Goal: Task Accomplishment & Management: Use online tool/utility

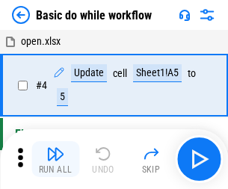
click at [55, 159] on img "button" at bounding box center [55, 154] width 18 height 18
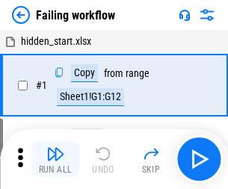
click at [55, 159] on img "button" at bounding box center [55, 154] width 18 height 18
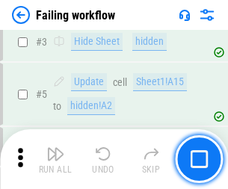
scroll to position [316, 0]
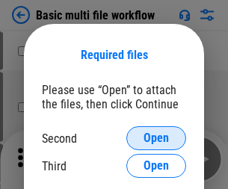
click at [156, 138] on span "Open" at bounding box center [155, 138] width 25 height 12
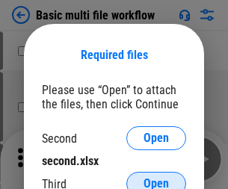
click at [156, 178] on span "Open" at bounding box center [155, 184] width 25 height 12
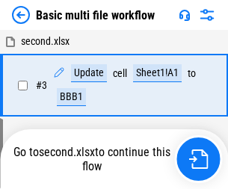
scroll to position [159, 0]
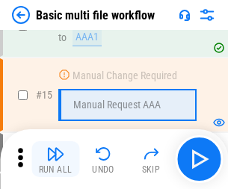
click at [55, 159] on img "button" at bounding box center [55, 154] width 18 height 18
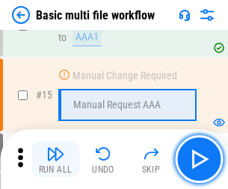
scroll to position [993, 0]
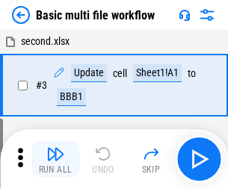
click at [55, 159] on img "button" at bounding box center [55, 154] width 18 height 18
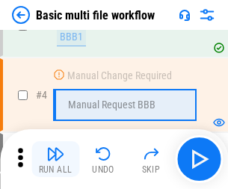
click at [55, 159] on img "button" at bounding box center [55, 154] width 18 height 18
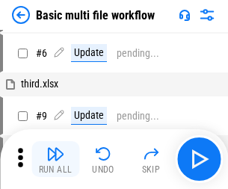
click at [55, 159] on img "button" at bounding box center [55, 154] width 18 height 18
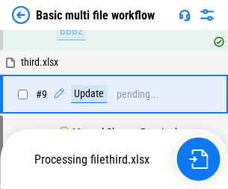
scroll to position [624, 0]
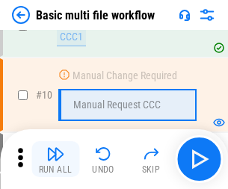
click at [55, 159] on img "button" at bounding box center [55, 154] width 18 height 18
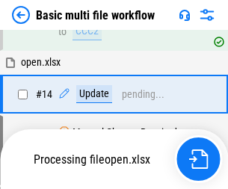
scroll to position [780, 0]
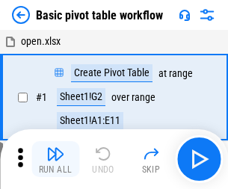
click at [55, 159] on img "button" at bounding box center [55, 154] width 18 height 18
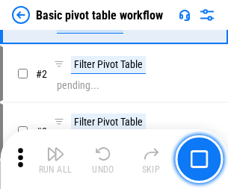
scroll to position [357, 0]
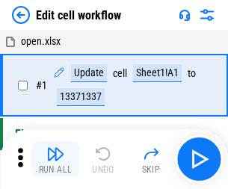
click at [55, 159] on img "button" at bounding box center [55, 154] width 18 height 18
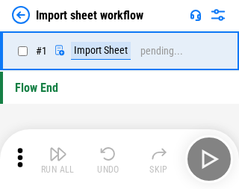
click at [55, 159] on img "button" at bounding box center [58, 154] width 18 height 18
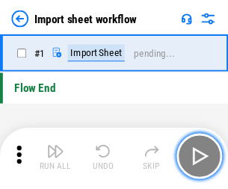
scroll to position [5, 0]
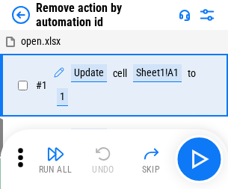
scroll to position [55, 0]
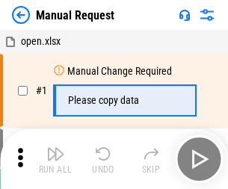
click at [55, 159] on img "button" at bounding box center [55, 154] width 18 height 18
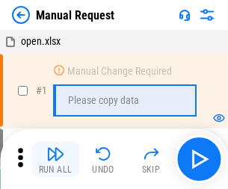
click at [55, 159] on img "button" at bounding box center [55, 154] width 18 height 18
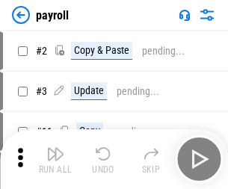
click at [55, 159] on img "button" at bounding box center [55, 154] width 18 height 18
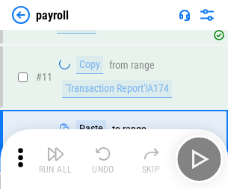
scroll to position [108, 0]
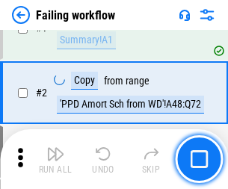
scroll to position [241, 0]
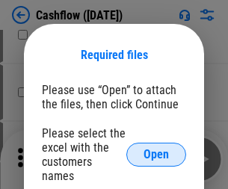
click at [156, 148] on span "Open" at bounding box center [155, 154] width 25 height 12
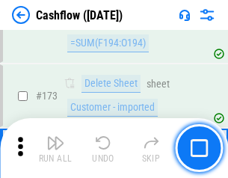
scroll to position [1579, 0]
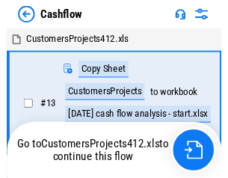
scroll to position [17, 0]
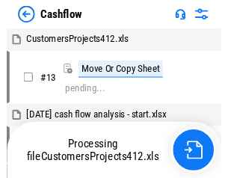
scroll to position [17, 0]
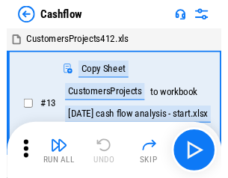
scroll to position [17, 0]
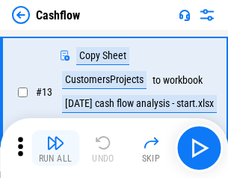
click at [55, 148] on img "button" at bounding box center [55, 143] width 18 height 18
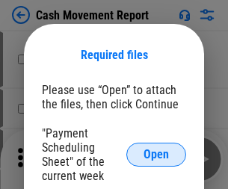
click at [156, 154] on span "Open" at bounding box center [155, 154] width 25 height 12
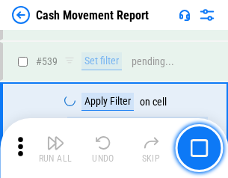
scroll to position [6622, 0]
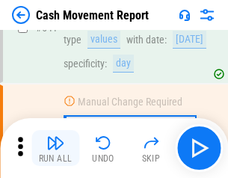
click at [55, 148] on img "button" at bounding box center [55, 143] width 18 height 18
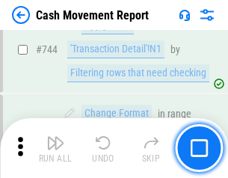
scroll to position [7946, 0]
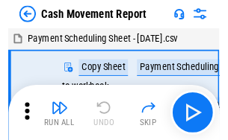
scroll to position [27, 0]
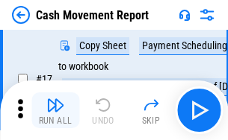
click at [55, 110] on img "button" at bounding box center [55, 105] width 18 height 18
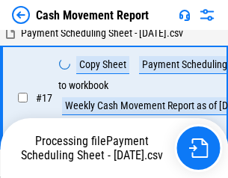
scroll to position [310, 0]
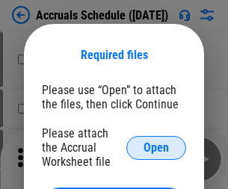
click at [156, 147] on span "Open" at bounding box center [155, 148] width 25 height 12
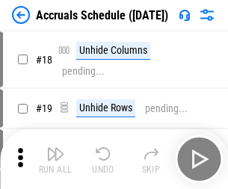
scroll to position [143, 0]
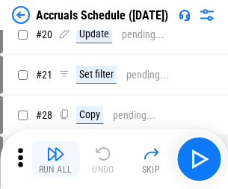
click at [55, 159] on img "button" at bounding box center [55, 154] width 18 height 18
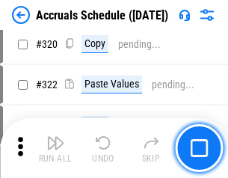
scroll to position [2775, 0]
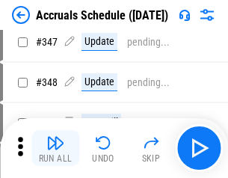
click at [55, 148] on img "button" at bounding box center [55, 143] width 18 height 18
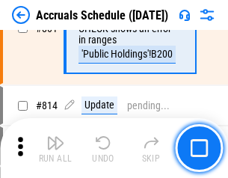
scroll to position [6584, 0]
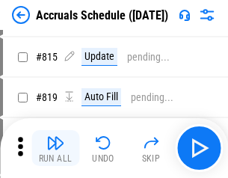
click at [55, 148] on img "button" at bounding box center [55, 143] width 18 height 18
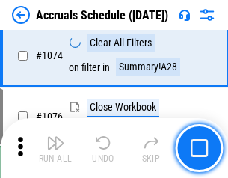
scroll to position [8936, 0]
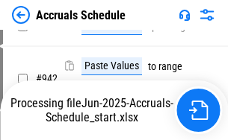
scroll to position [8207, 0]
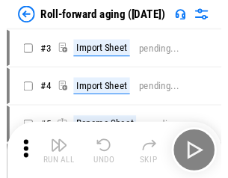
scroll to position [2, 0]
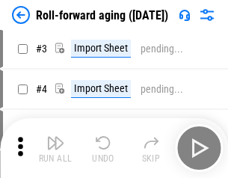
click at [55, 148] on img "button" at bounding box center [55, 143] width 18 height 18
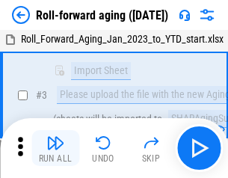
click at [55, 148] on img "button" at bounding box center [55, 143] width 18 height 18
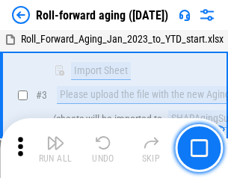
scroll to position [96, 0]
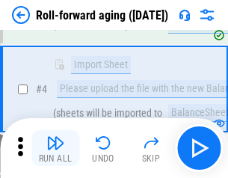
click at [55, 148] on img "button" at bounding box center [55, 143] width 18 height 18
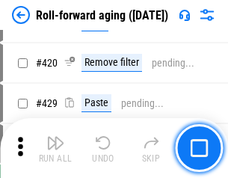
scroll to position [5174, 0]
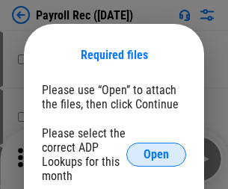
click at [156, 154] on span "Open" at bounding box center [155, 154] width 25 height 12
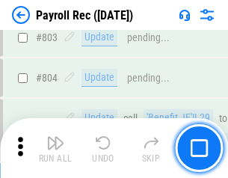
scroll to position [9480, 0]
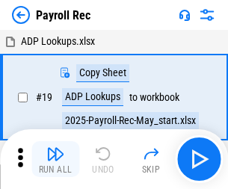
click at [55, 159] on img "button" at bounding box center [55, 154] width 18 height 18
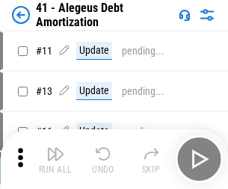
click at [55, 159] on img "button" at bounding box center [55, 154] width 18 height 18
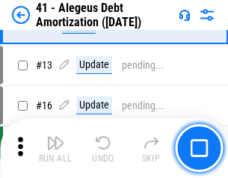
scroll to position [184, 0]
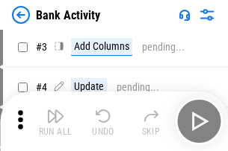
click at [55, 122] on img "button" at bounding box center [55, 116] width 18 height 18
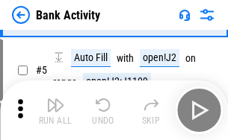
scroll to position [79, 0]
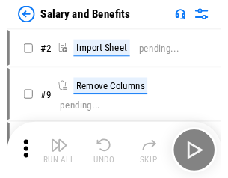
scroll to position [20, 0]
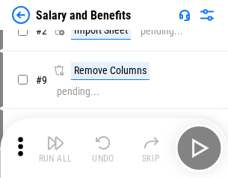
click at [55, 148] on img "button" at bounding box center [55, 143] width 18 height 18
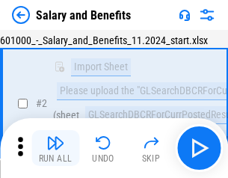
click at [55, 148] on img "button" at bounding box center [55, 143] width 18 height 18
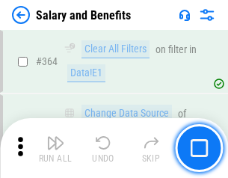
scroll to position [7026, 0]
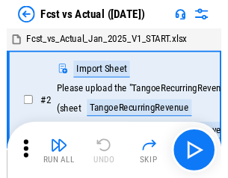
scroll to position [19, 0]
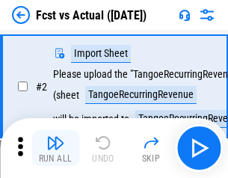
click at [55, 148] on img "button" at bounding box center [55, 143] width 18 height 18
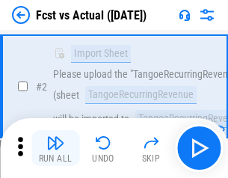
click at [55, 148] on img "button" at bounding box center [55, 143] width 18 height 18
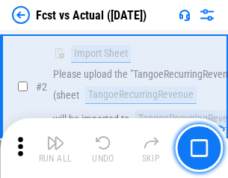
scroll to position [140, 0]
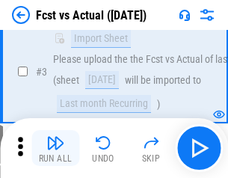
click at [55, 148] on img "button" at bounding box center [55, 143] width 18 height 18
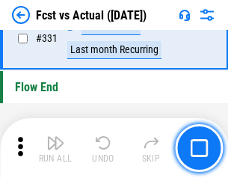
scroll to position [7142, 0]
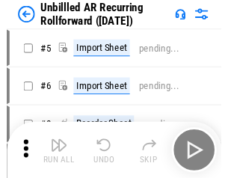
scroll to position [32, 0]
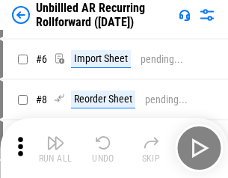
click at [55, 148] on img "button" at bounding box center [55, 143] width 18 height 18
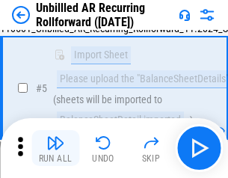
click at [55, 148] on img "button" at bounding box center [55, 143] width 18 height 18
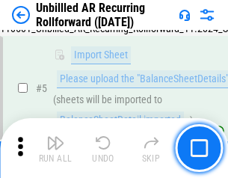
scroll to position [140, 0]
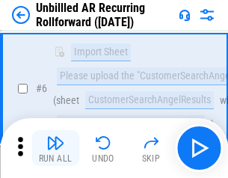
click at [55, 148] on img "button" at bounding box center [55, 143] width 18 height 18
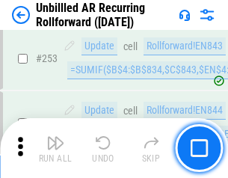
scroll to position [5068, 0]
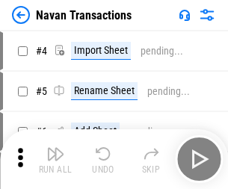
click at [55, 148] on img "button" at bounding box center [55, 154] width 18 height 18
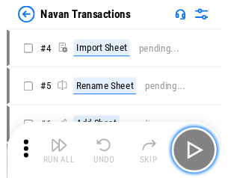
scroll to position [24, 0]
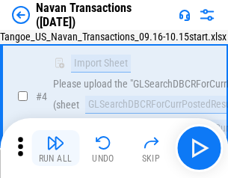
click at [55, 148] on img "button" at bounding box center [55, 143] width 18 height 18
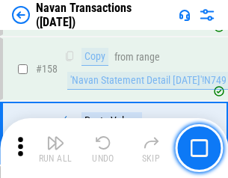
scroll to position [4838, 0]
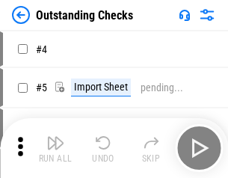
click at [55, 148] on img "button" at bounding box center [55, 143] width 18 height 18
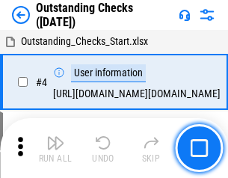
scroll to position [63, 0]
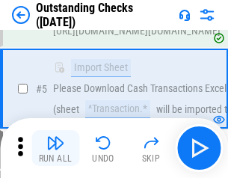
click at [55, 148] on img "button" at bounding box center [55, 143] width 18 height 18
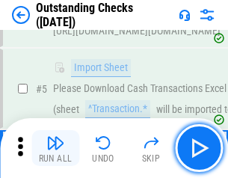
scroll to position [156, 0]
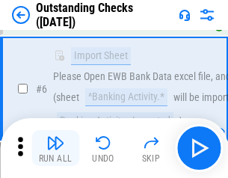
click at [55, 148] on img "button" at bounding box center [55, 143] width 18 height 18
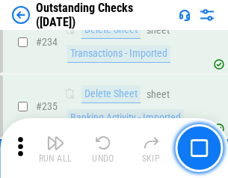
scroll to position [4531, 0]
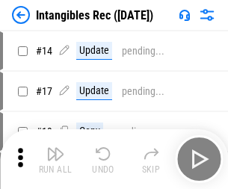
click at [55, 159] on img "button" at bounding box center [55, 154] width 18 height 18
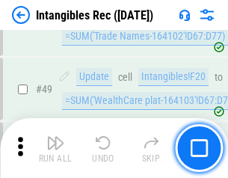
scroll to position [581, 0]
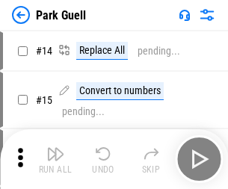
click at [55, 148] on img "button" at bounding box center [55, 154] width 18 height 18
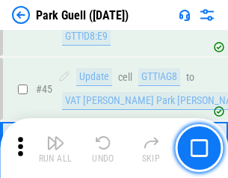
scroll to position [1866, 0]
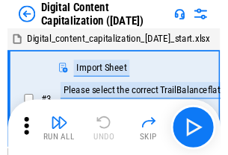
scroll to position [43, 0]
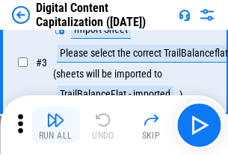
click at [55, 125] on img "button" at bounding box center [55, 120] width 18 height 18
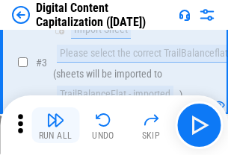
click at [55, 125] on img "button" at bounding box center [55, 120] width 18 height 18
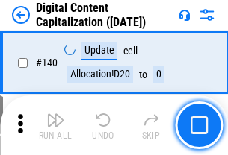
scroll to position [1582, 0]
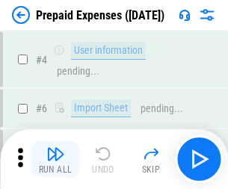
click at [55, 148] on img "button" at bounding box center [55, 154] width 18 height 18
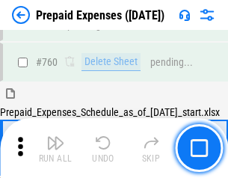
scroll to position [4135, 0]
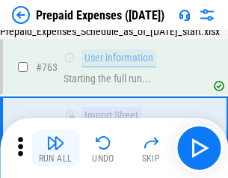
click at [55, 148] on img "button" at bounding box center [55, 143] width 18 height 18
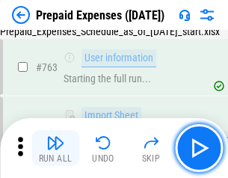
scroll to position [4224, 0]
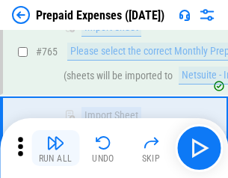
click at [55, 148] on img "button" at bounding box center [55, 143] width 18 height 18
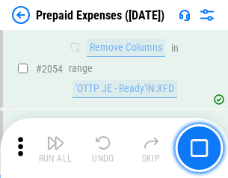
scroll to position [15597, 0]
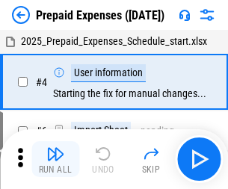
click at [55, 159] on img "button" at bounding box center [55, 154] width 18 height 18
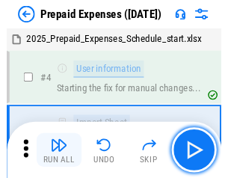
scroll to position [66, 0]
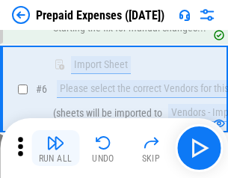
click at [55, 148] on img "button" at bounding box center [55, 143] width 18 height 18
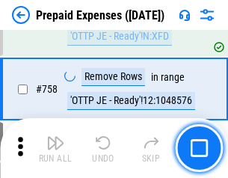
scroll to position [5316, 0]
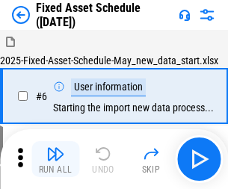
click at [55, 159] on img "button" at bounding box center [55, 154] width 18 height 18
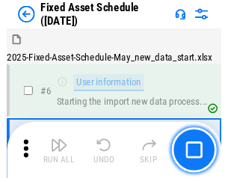
scroll to position [81, 0]
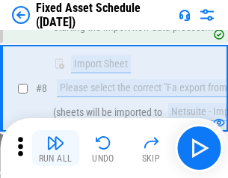
click at [55, 148] on img "button" at bounding box center [55, 143] width 18 height 18
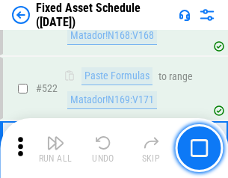
scroll to position [5186, 0]
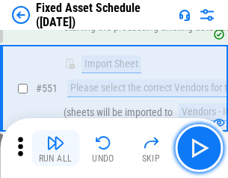
click at [55, 148] on img "button" at bounding box center [55, 143] width 18 height 18
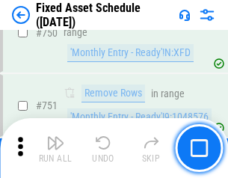
scroll to position [7274, 0]
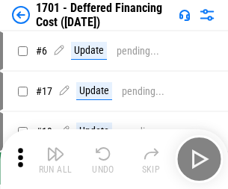
click at [55, 159] on img "button" at bounding box center [55, 154] width 18 height 18
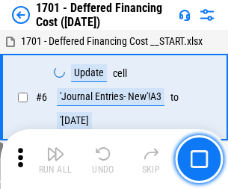
scroll to position [179, 0]
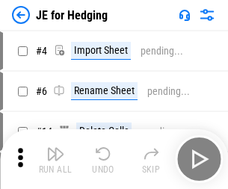
click at [55, 148] on img "button" at bounding box center [55, 154] width 18 height 18
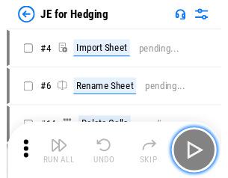
scroll to position [2, 0]
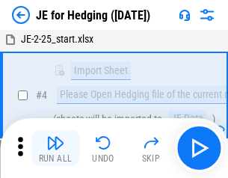
click at [55, 148] on img "button" at bounding box center [55, 143] width 18 height 18
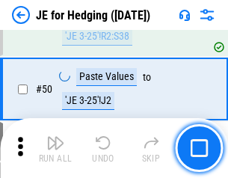
scroll to position [966, 0]
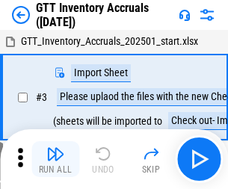
click at [55, 148] on img "button" at bounding box center [55, 154] width 18 height 18
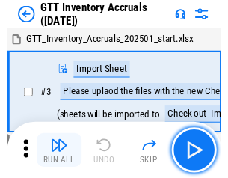
scroll to position [2, 0]
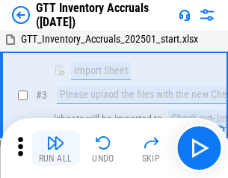
click at [55, 148] on img "button" at bounding box center [55, 143] width 18 height 18
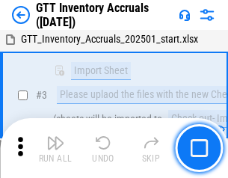
scroll to position [96, 0]
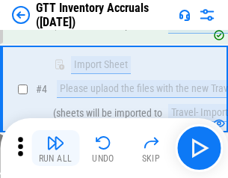
click at [55, 148] on img "button" at bounding box center [55, 143] width 18 height 18
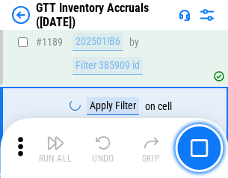
scroll to position [12184, 0]
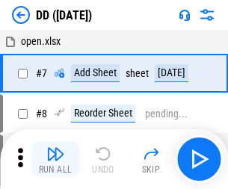
click at [55, 159] on img "button" at bounding box center [55, 154] width 18 height 18
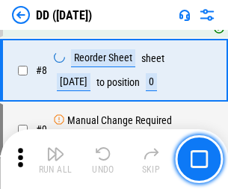
scroll to position [144, 0]
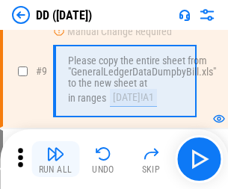
click at [55, 159] on img "button" at bounding box center [55, 154] width 18 height 18
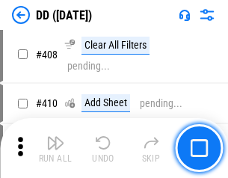
scroll to position [6676, 0]
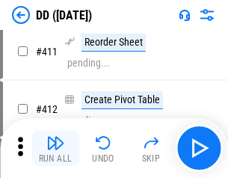
click at [55, 148] on img "button" at bounding box center [55, 143] width 18 height 18
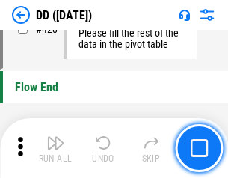
scroll to position [7141, 0]
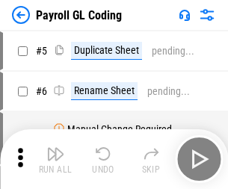
click at [55, 159] on img "button" at bounding box center [55, 154] width 18 height 18
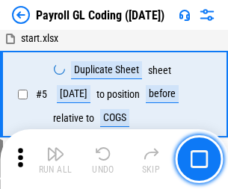
scroll to position [179, 0]
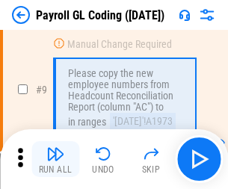
click at [55, 159] on img "button" at bounding box center [55, 154] width 18 height 18
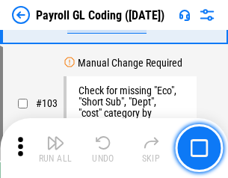
scroll to position [3501, 0]
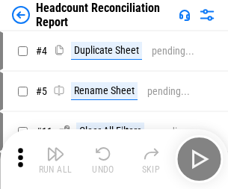
click at [55, 159] on img "button" at bounding box center [55, 154] width 18 height 18
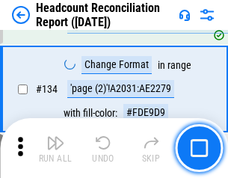
scroll to position [1794, 0]
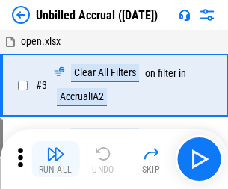
click at [55, 159] on img "button" at bounding box center [55, 154] width 18 height 18
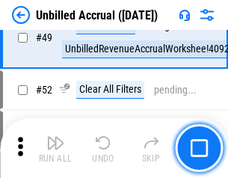
scroll to position [1353, 0]
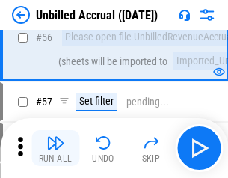
click at [55, 148] on img "button" at bounding box center [55, 143] width 18 height 18
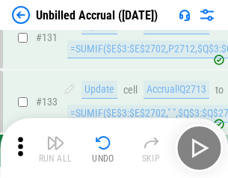
scroll to position [4444, 0]
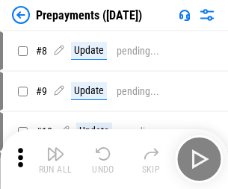
click at [55, 159] on img "button" at bounding box center [55, 154] width 18 height 18
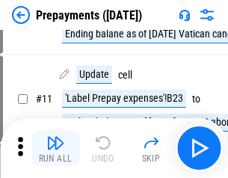
scroll to position [93, 0]
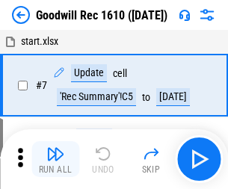
click at [55, 159] on img "button" at bounding box center [55, 154] width 18 height 18
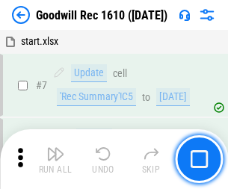
scroll to position [255, 0]
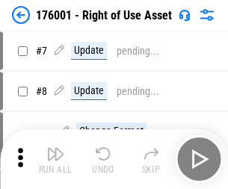
click at [55, 159] on img "button" at bounding box center [55, 154] width 18 height 18
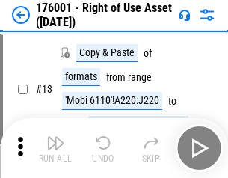
scroll to position [96, 0]
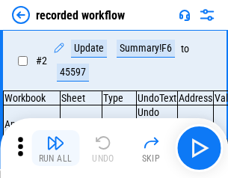
click at [55, 148] on img "button" at bounding box center [55, 143] width 18 height 18
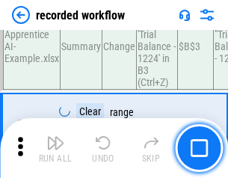
scroll to position [4664, 0]
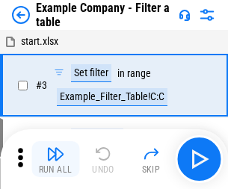
click at [55, 159] on img "button" at bounding box center [55, 154] width 18 height 18
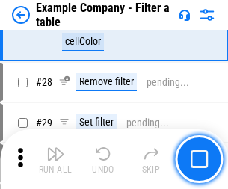
scroll to position [1365, 0]
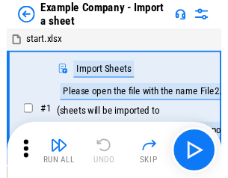
scroll to position [23, 0]
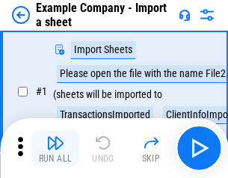
click at [55, 148] on img "button" at bounding box center [55, 143] width 18 height 18
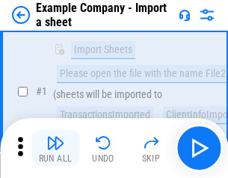
click at [55, 148] on img "button" at bounding box center [55, 143] width 18 height 18
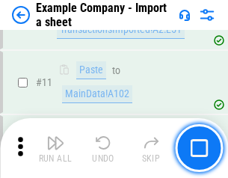
scroll to position [330, 0]
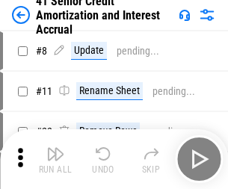
click at [55, 148] on img "button" at bounding box center [55, 154] width 18 height 18
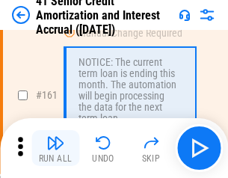
click at [55, 148] on img "button" at bounding box center [55, 143] width 18 height 18
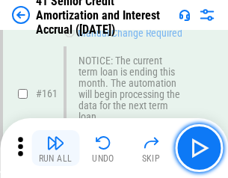
scroll to position [1596, 0]
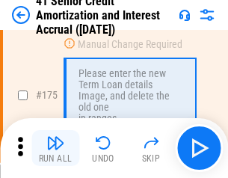
click at [55, 148] on img "button" at bounding box center [55, 143] width 18 height 18
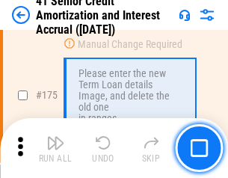
scroll to position [1747, 0]
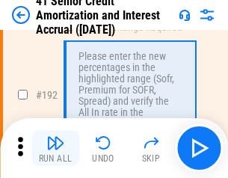
click at [55, 148] on img "button" at bounding box center [55, 143] width 18 height 18
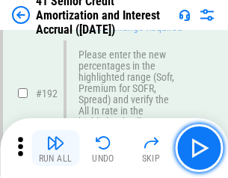
scroll to position [1904, 0]
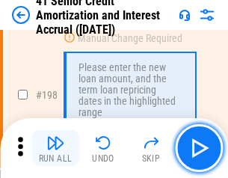
click at [55, 148] on img "button" at bounding box center [55, 143] width 18 height 18
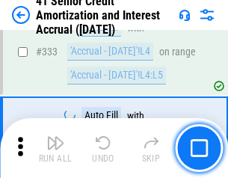
scroll to position [3812, 0]
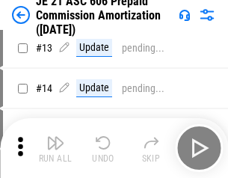
click at [55, 148] on img "button" at bounding box center [55, 143] width 18 height 18
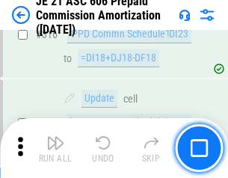
scroll to position [2786, 0]
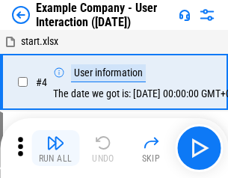
click at [55, 148] on img "button" at bounding box center [55, 143] width 18 height 18
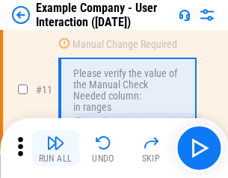
click at [55, 148] on img "button" at bounding box center [55, 143] width 18 height 18
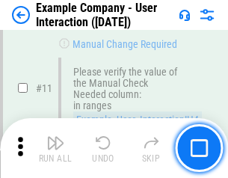
scroll to position [323, 0]
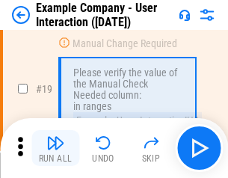
click at [55, 148] on img "button" at bounding box center [55, 143] width 18 height 18
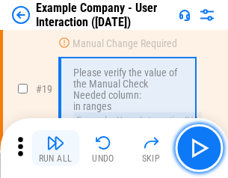
click at [55, 148] on img "button" at bounding box center [55, 143] width 18 height 18
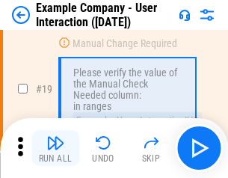
click at [55, 148] on img "button" at bounding box center [55, 143] width 18 height 18
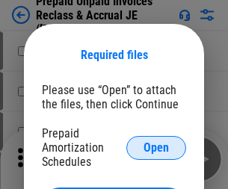
click at [156, 147] on span "Open" at bounding box center [155, 148] width 25 height 12
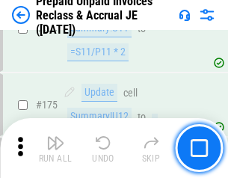
scroll to position [2014, 0]
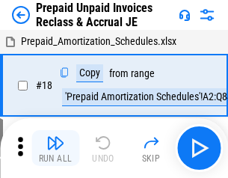
click at [55, 148] on img "button" at bounding box center [55, 143] width 18 height 18
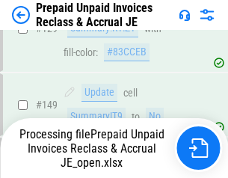
scroll to position [1222, 0]
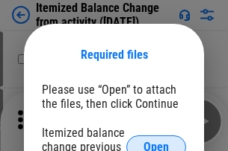
click at [156, 142] on span "Open" at bounding box center [155, 148] width 25 height 12
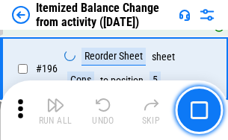
scroll to position [2872, 0]
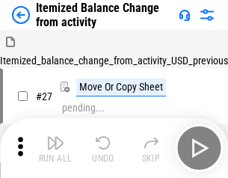
scroll to position [23, 0]
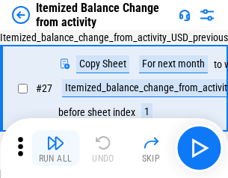
click at [55, 148] on img "button" at bounding box center [55, 143] width 18 height 18
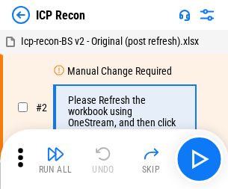
scroll to position [7, 0]
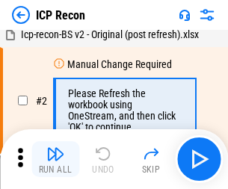
click at [55, 159] on img "button" at bounding box center [55, 154] width 18 height 18
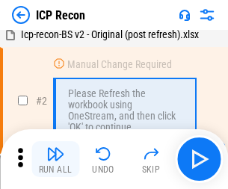
click at [55, 159] on img "button" at bounding box center [55, 154] width 18 height 18
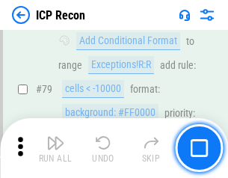
scroll to position [1462, 0]
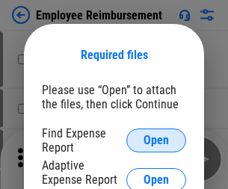
click at [156, 140] on span "Open" at bounding box center [155, 140] width 25 height 12
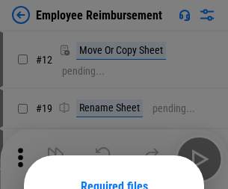
scroll to position [131, 0]
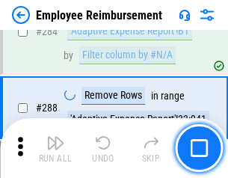
scroll to position [4056, 0]
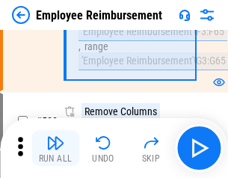
click at [55, 148] on img "button" at bounding box center [55, 143] width 18 height 18
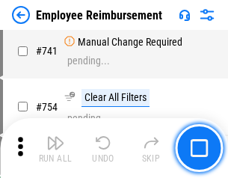
scroll to position [10468, 0]
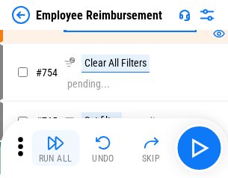
click at [55, 148] on img "button" at bounding box center [55, 143] width 18 height 18
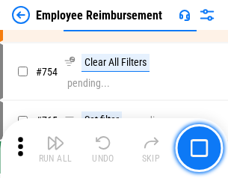
click at [55, 148] on img "button" at bounding box center [55, 143] width 18 height 18
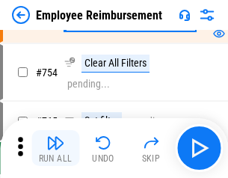
click at [55, 148] on img "button" at bounding box center [55, 143] width 18 height 18
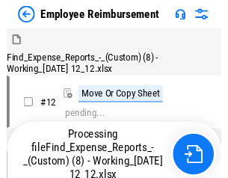
scroll to position [51, 0]
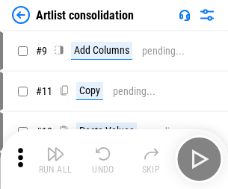
click at [55, 159] on img "button" at bounding box center [55, 154] width 18 height 18
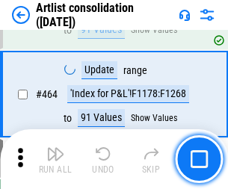
scroll to position [6533, 0]
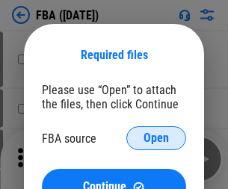
click at [156, 138] on span "Open" at bounding box center [155, 138] width 25 height 12
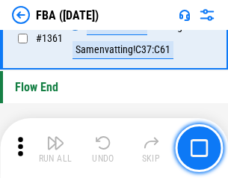
scroll to position [16024, 0]
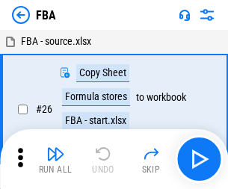
scroll to position [15, 0]
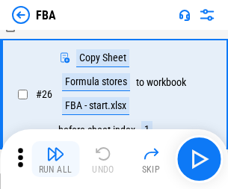
click at [55, 159] on img "button" at bounding box center [55, 154] width 18 height 18
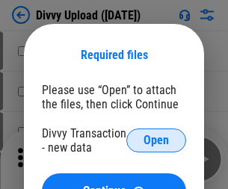
click at [156, 140] on span "Open" at bounding box center [155, 140] width 25 height 12
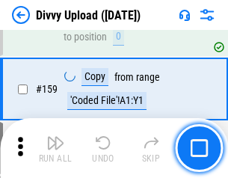
scroll to position [1545, 0]
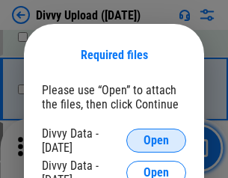
click at [156, 140] on span "Open" at bounding box center [155, 140] width 25 height 12
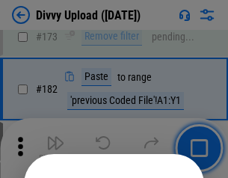
scroll to position [1675, 0]
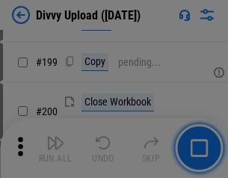
scroll to position [2170, 0]
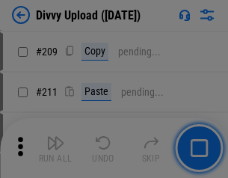
scroll to position [2534, 0]
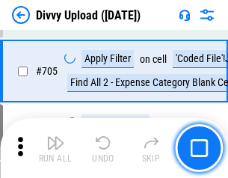
scroll to position [10207, 0]
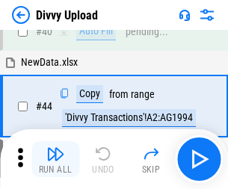
click at [55, 159] on img "button" at bounding box center [55, 154] width 18 height 18
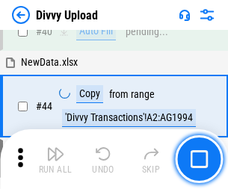
scroll to position [164, 0]
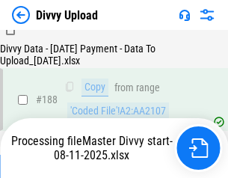
scroll to position [1756, 0]
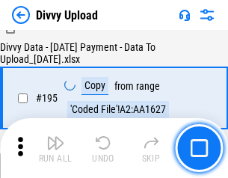
scroll to position [2085, 0]
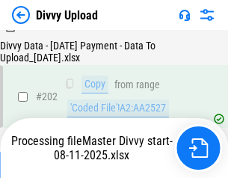
scroll to position [2414, 0]
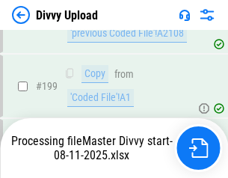
scroll to position [2414, 0]
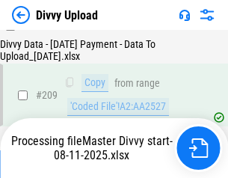
scroll to position [2743, 0]
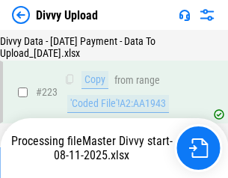
scroll to position [3401, 0]
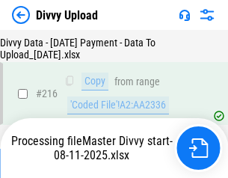
scroll to position [3084, 0]
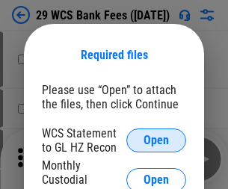
click at [156, 140] on span "Open" at bounding box center [155, 140] width 25 height 12
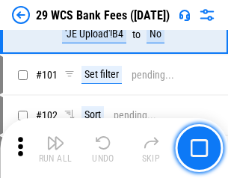
scroll to position [1454, 0]
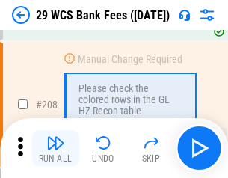
click at [55, 148] on img "button" at bounding box center [55, 143] width 18 height 18
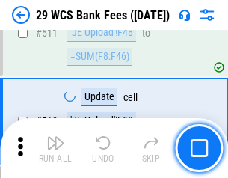
scroll to position [7507, 0]
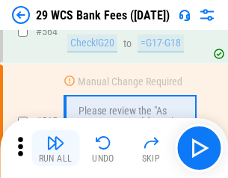
click at [55, 148] on img "button" at bounding box center [55, 143] width 18 height 18
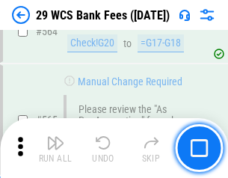
scroll to position [8069, 0]
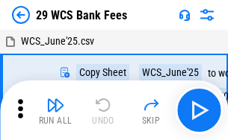
scroll to position [27, 0]
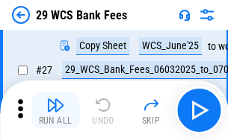
click at [55, 110] on img "button" at bounding box center [55, 105] width 18 height 18
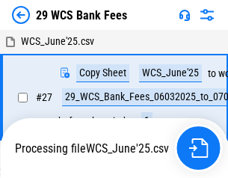
scroll to position [8, 0]
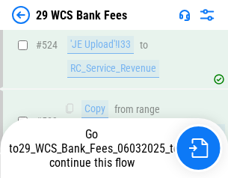
scroll to position [7966, 0]
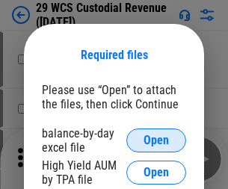
click at [156, 140] on span "Open" at bounding box center [155, 140] width 25 height 12
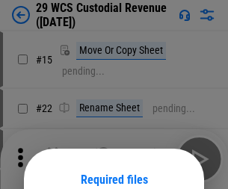
scroll to position [125, 0]
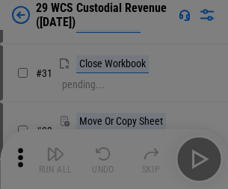
scroll to position [320, 0]
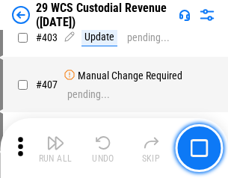
scroll to position [6911, 0]
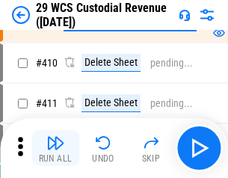
click at [55, 148] on img "button" at bounding box center [55, 143] width 18 height 18
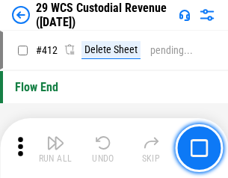
scroll to position [7126, 0]
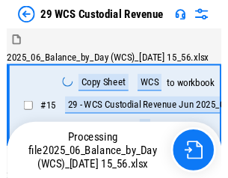
scroll to position [36, 0]
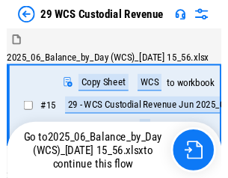
scroll to position [28, 0]
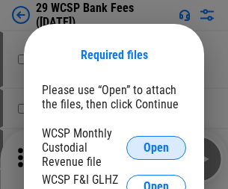
click at [156, 147] on span "Open" at bounding box center [155, 148] width 25 height 12
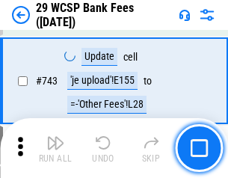
scroll to position [7519, 0]
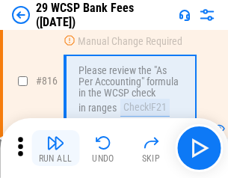
click at [55, 148] on img "button" at bounding box center [55, 143] width 18 height 18
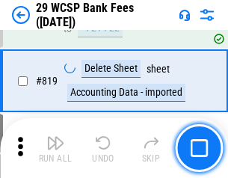
scroll to position [9115, 0]
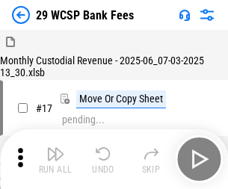
click at [55, 148] on img "button" at bounding box center [55, 154] width 18 height 18
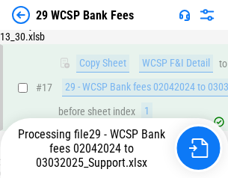
scroll to position [262, 0]
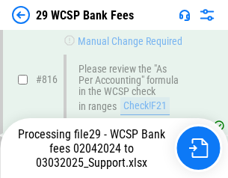
scroll to position [9174, 0]
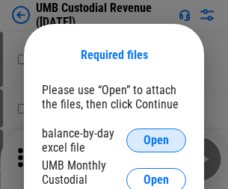
click at [156, 140] on span "Open" at bounding box center [155, 140] width 25 height 12
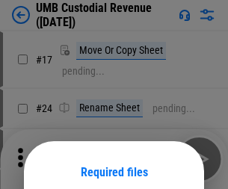
scroll to position [117, 0]
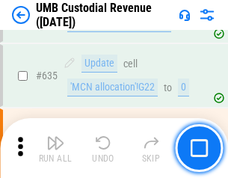
scroll to position [7808, 0]
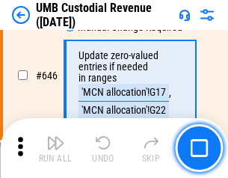
click at [55, 148] on img "button" at bounding box center [55, 143] width 18 height 18
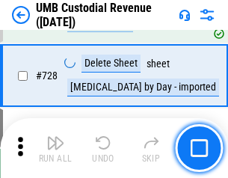
scroll to position [9204, 0]
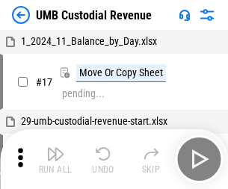
scroll to position [11, 0]
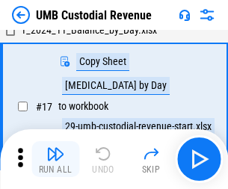
click at [55, 159] on img "button" at bounding box center [55, 154] width 18 height 18
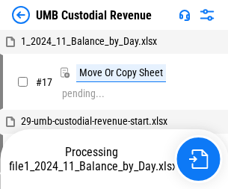
scroll to position [11, 0]
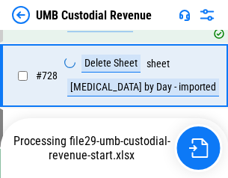
scroll to position [9170, 0]
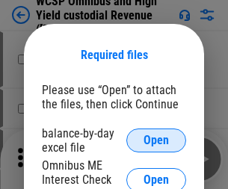
click at [156, 140] on span "Open" at bounding box center [155, 140] width 25 height 12
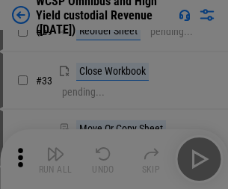
scroll to position [341, 0]
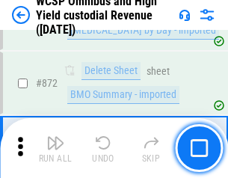
scroll to position [12628, 0]
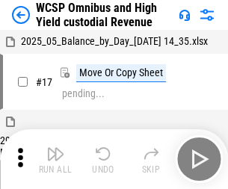
click at [55, 148] on img "button" at bounding box center [55, 154] width 18 height 18
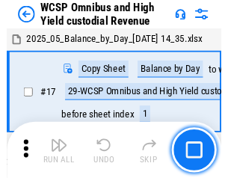
scroll to position [8, 0]
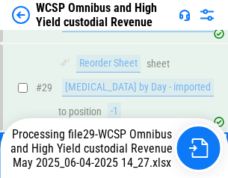
scroll to position [310, 0]
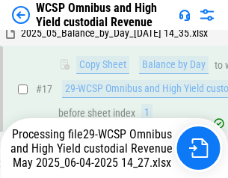
scroll to position [310, 0]
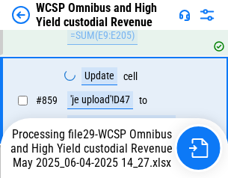
scroll to position [12465, 0]
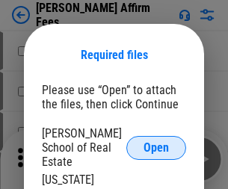
click at [156, 142] on span "Open" at bounding box center [155, 148] width 25 height 12
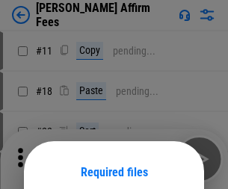
scroll to position [117, 0]
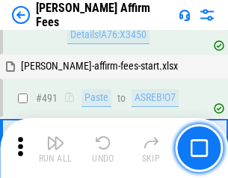
scroll to position [4057, 0]
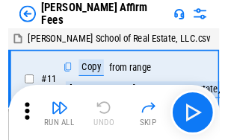
scroll to position [15, 0]
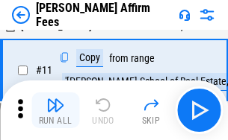
click at [55, 110] on img "button" at bounding box center [55, 105] width 18 height 18
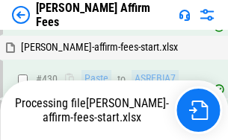
scroll to position [3322, 0]
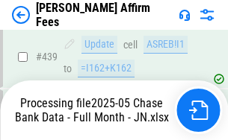
scroll to position [3913, 0]
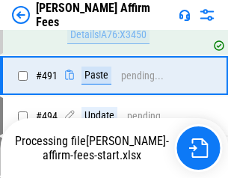
scroll to position [4057, 0]
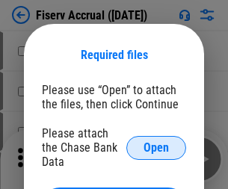
click at [156, 142] on span "Open" at bounding box center [155, 148] width 25 height 12
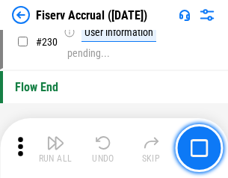
scroll to position [4728, 0]
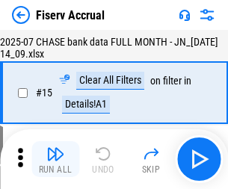
click at [55, 159] on img "button" at bounding box center [55, 154] width 18 height 18
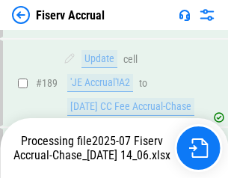
scroll to position [3923, 0]
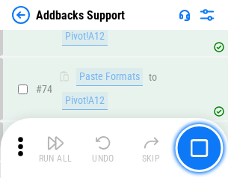
scroll to position [1086, 0]
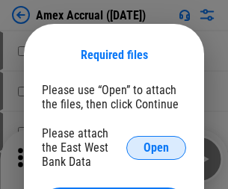
click at [156, 147] on span "Open" at bounding box center [155, 148] width 25 height 12
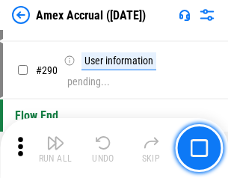
scroll to position [4279, 0]
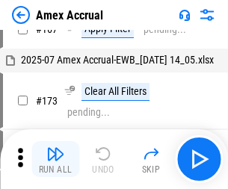
click at [55, 159] on img "button" at bounding box center [55, 154] width 18 height 18
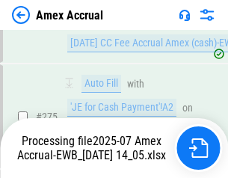
scroll to position [4540, 0]
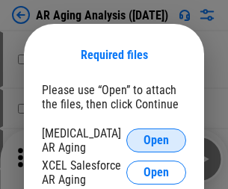
click at [156, 138] on span "Open" at bounding box center [155, 140] width 25 height 12
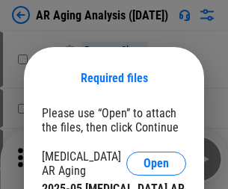
scroll to position [23, 0]
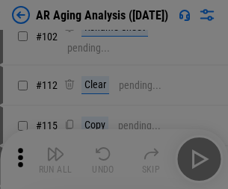
scroll to position [205, 0]
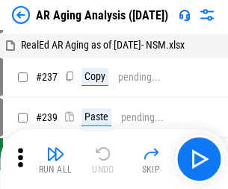
scroll to position [15, 0]
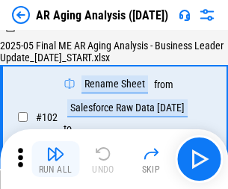
click at [55, 159] on img "button" at bounding box center [55, 154] width 18 height 18
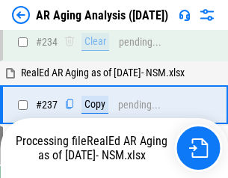
scroll to position [2313, 0]
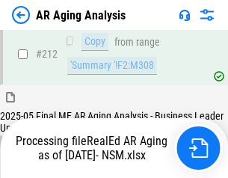
scroll to position [2231, 0]
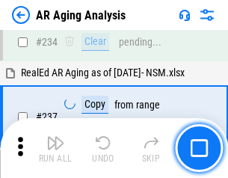
scroll to position [2296, 0]
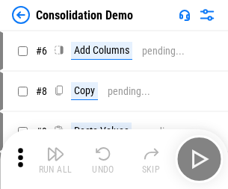
click at [55, 159] on img "button" at bounding box center [55, 154] width 18 height 18
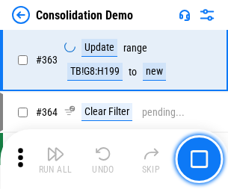
scroll to position [5001, 0]
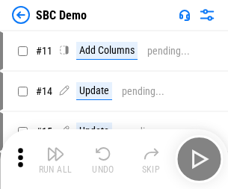
click at [55, 159] on img "button" at bounding box center [55, 154] width 18 height 18
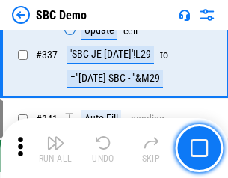
scroll to position [3925, 0]
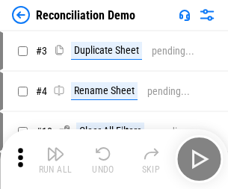
click at [55, 159] on img "button" at bounding box center [55, 154] width 18 height 18
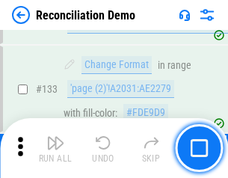
scroll to position [1772, 0]
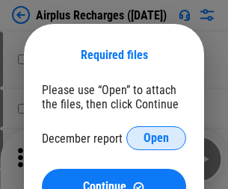
click at [156, 138] on span "Open" at bounding box center [155, 138] width 25 height 12
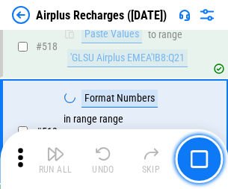
scroll to position [6421, 0]
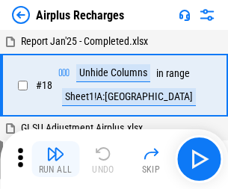
click at [55, 159] on img "button" at bounding box center [55, 154] width 18 height 18
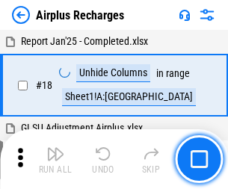
scroll to position [66, 0]
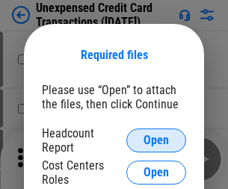
click at [156, 140] on span "Open" at bounding box center [155, 140] width 25 height 12
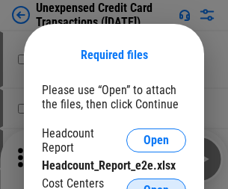
click at [156, 184] on span "Open" at bounding box center [155, 190] width 25 height 12
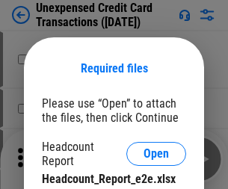
scroll to position [13, 0]
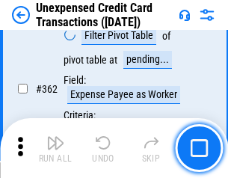
scroll to position [3837, 0]
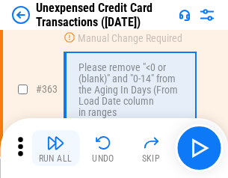
click at [55, 148] on img "button" at bounding box center [55, 143] width 18 height 18
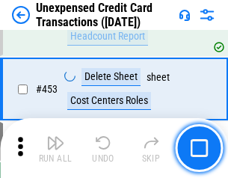
scroll to position [5089, 0]
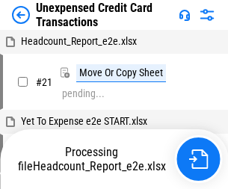
scroll to position [23, 0]
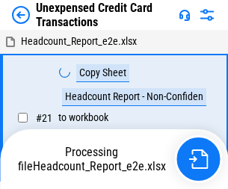
scroll to position [23, 0]
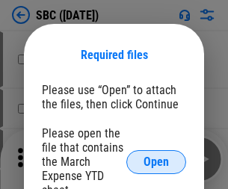
click at [156, 161] on span "Open" at bounding box center [155, 162] width 25 height 12
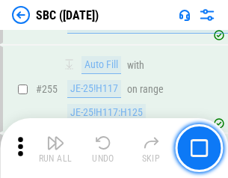
scroll to position [2916, 0]
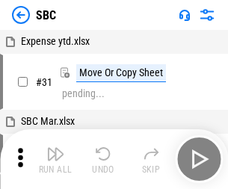
scroll to position [15, 0]
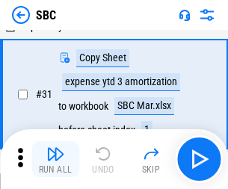
click at [55, 159] on img "button" at bounding box center [55, 154] width 18 height 18
